Goal: Task Accomplishment & Management: Complete application form

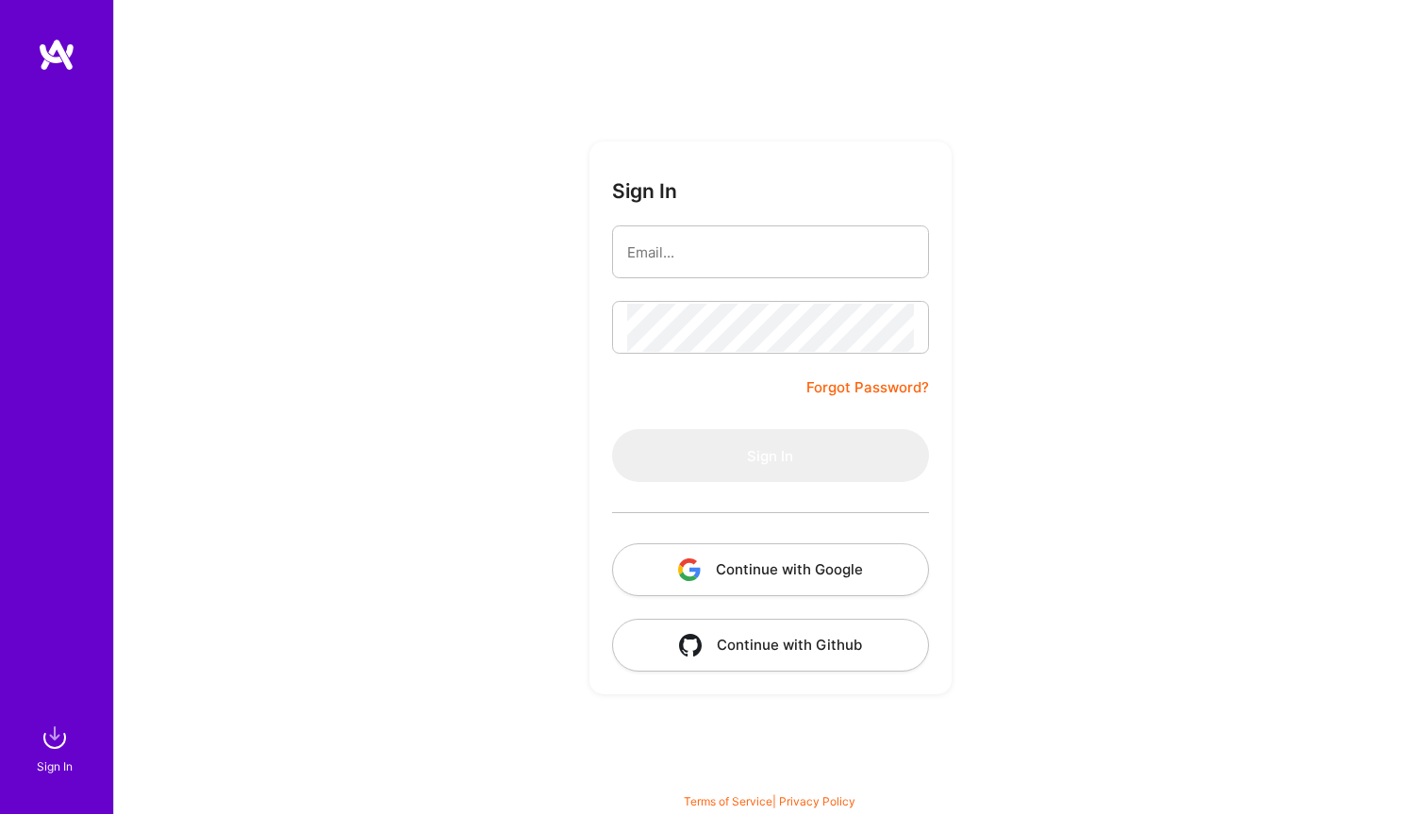
click at [749, 265] on input "email" at bounding box center [770, 252] width 287 height 48
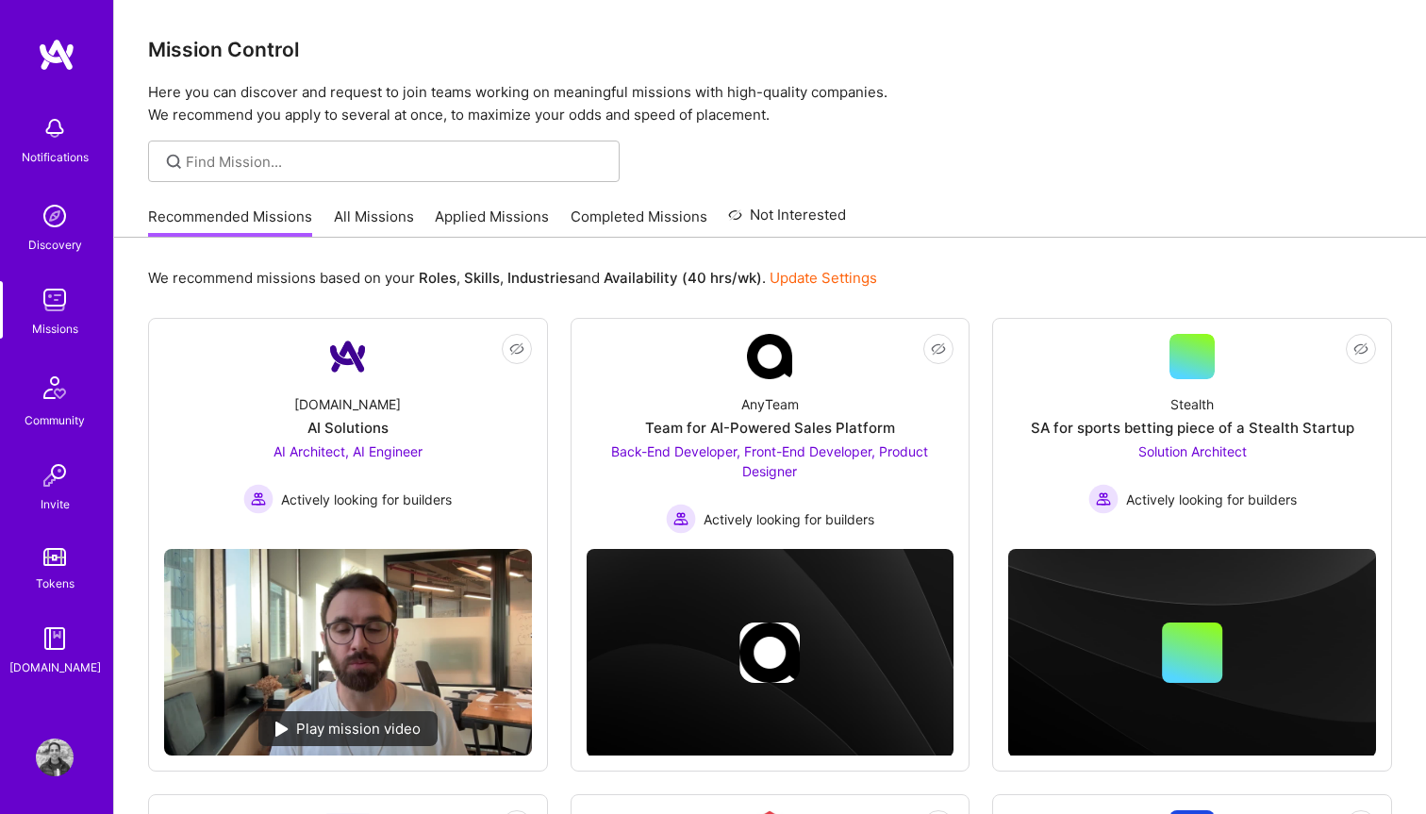
click at [465, 217] on link "Applied Missions" at bounding box center [492, 221] width 114 height 31
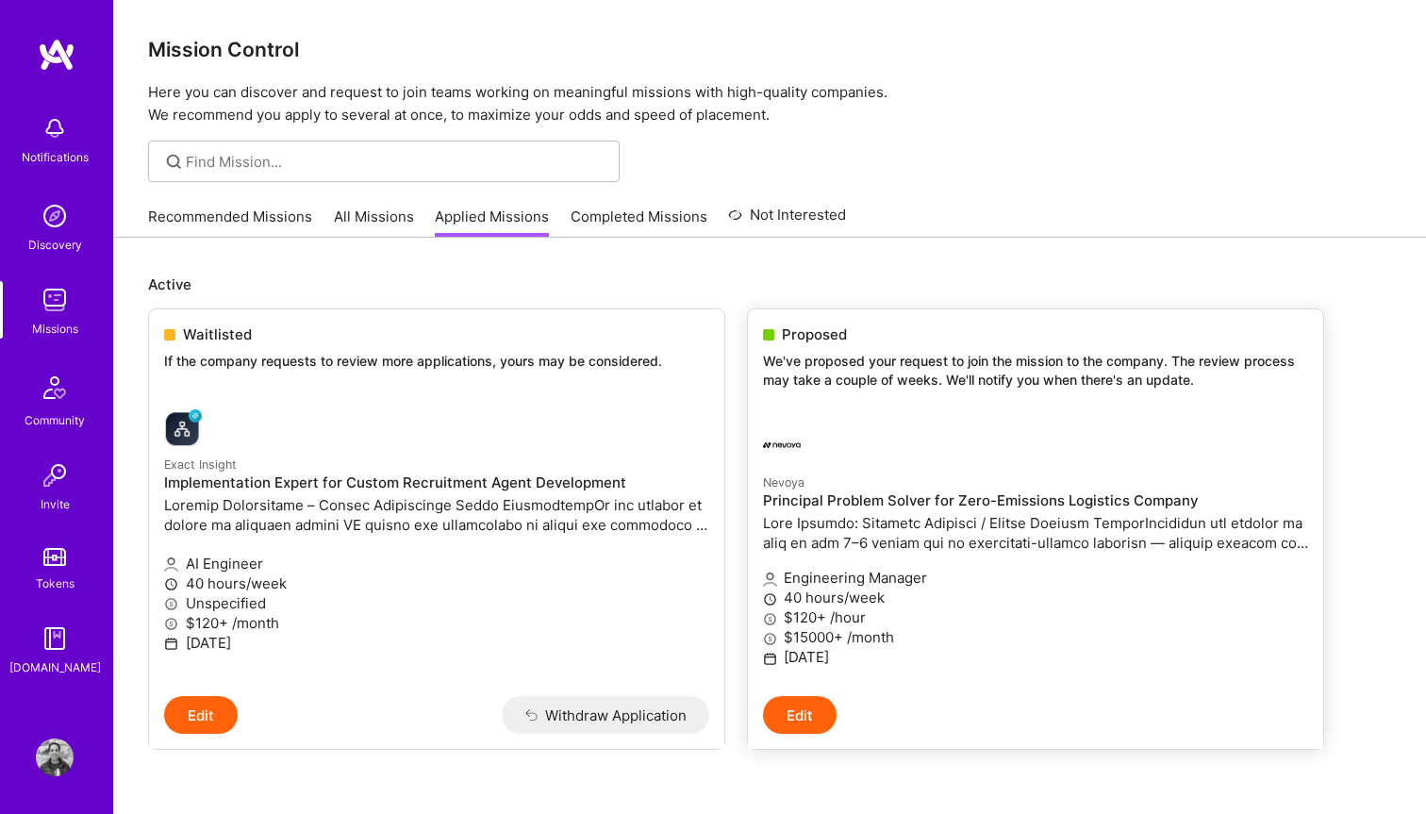
click at [816, 360] on p "We've proposed your request to join the mission to the company. The review proc…" at bounding box center [1035, 370] width 545 height 37
click at [668, 91] on p "Here you can discover and request to join teams working on meaningful missions …" at bounding box center [770, 103] width 1244 height 45
